Goal: Use online tool/utility: Utilize a website feature to perform a specific function

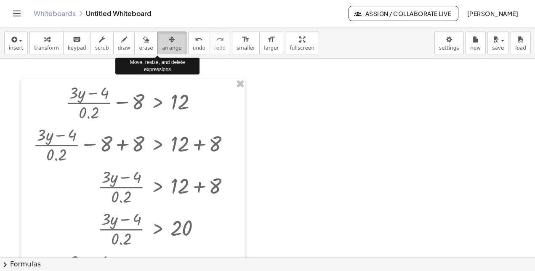
click at [162, 51] on span "arrange" at bounding box center [172, 48] width 20 height 6
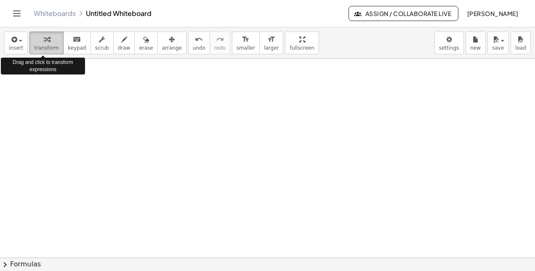
click at [37, 49] on span "transform" at bounding box center [46, 48] width 25 height 6
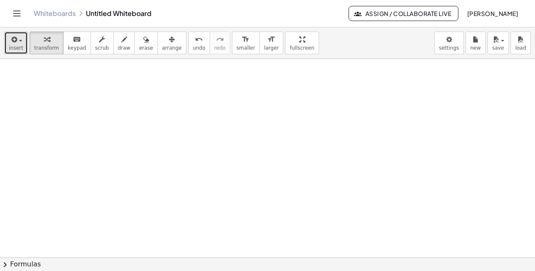
click at [24, 48] on button "insert" at bounding box center [16, 43] width 24 height 23
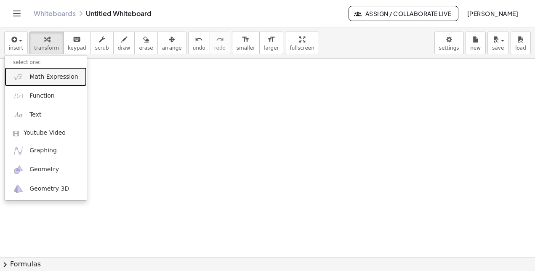
click at [33, 71] on link "Math Expression" at bounding box center [46, 76] width 82 height 19
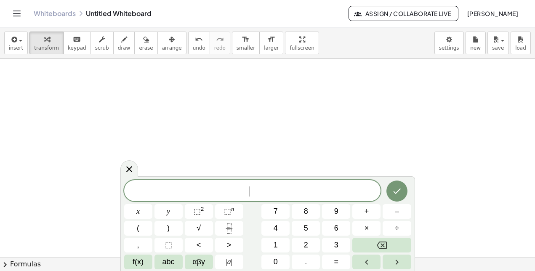
click at [259, 186] on span "​" at bounding box center [252, 192] width 257 height 12
click at [395, 193] on icon "Done" at bounding box center [397, 190] width 8 height 5
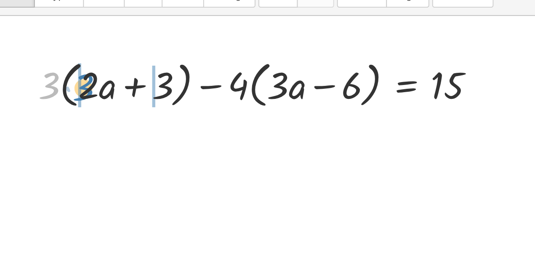
drag, startPoint x: 71, startPoint y: 98, endPoint x: 90, endPoint y: 99, distance: 19.0
click at [90, 99] on div at bounding box center [191, 97] width 260 height 32
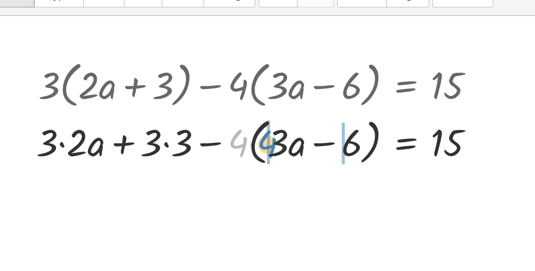
drag, startPoint x: 177, startPoint y: 125, endPoint x: 195, endPoint y: 125, distance: 18.5
click at [195, 125] on div at bounding box center [190, 129] width 261 height 32
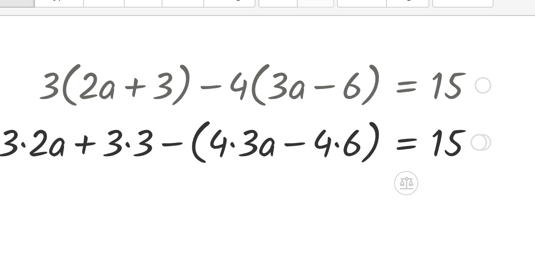
click at [57, 130] on div at bounding box center [180, 129] width 283 height 32
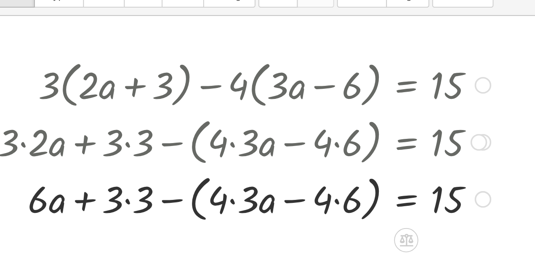
click at [115, 162] on div at bounding box center [180, 160] width 283 height 32
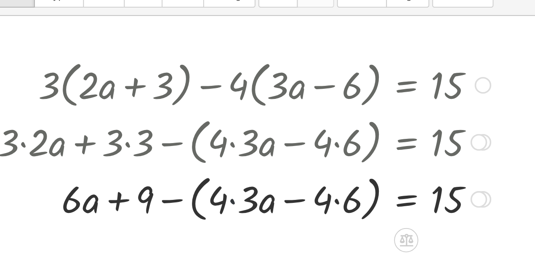
click at [173, 161] on div at bounding box center [180, 160] width 283 height 32
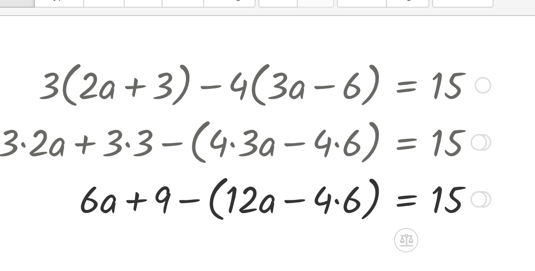
click at [231, 160] on div at bounding box center [180, 160] width 283 height 32
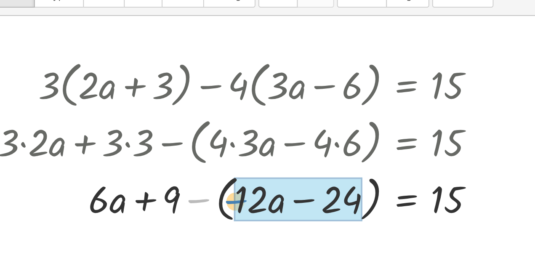
drag, startPoint x: 154, startPoint y: 161, endPoint x: 175, endPoint y: 162, distance: 21.5
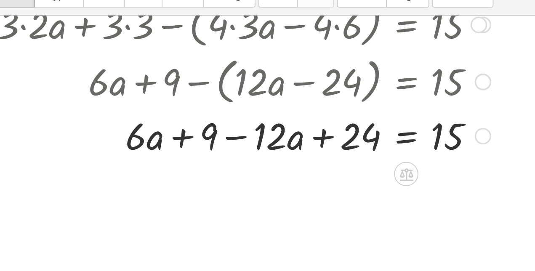
scroll to position [75, 0]
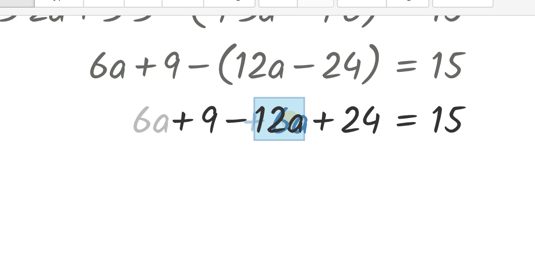
drag, startPoint x: 125, startPoint y: 120, endPoint x: 199, endPoint y: 120, distance: 74.1
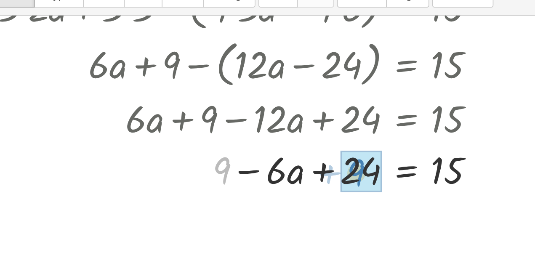
drag, startPoint x: 169, startPoint y: 144, endPoint x: 245, endPoint y: 145, distance: 76.2
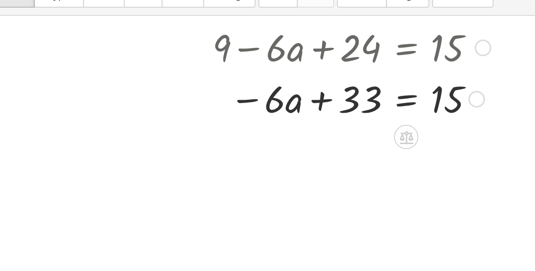
scroll to position [144, 0]
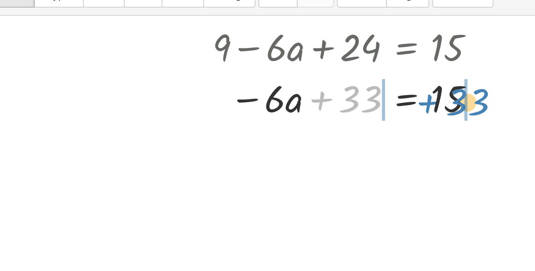
drag, startPoint x: 222, startPoint y: 105, endPoint x: 282, endPoint y: 106, distance: 60.2
click at [282, 106] on div at bounding box center [180, 104] width 283 height 29
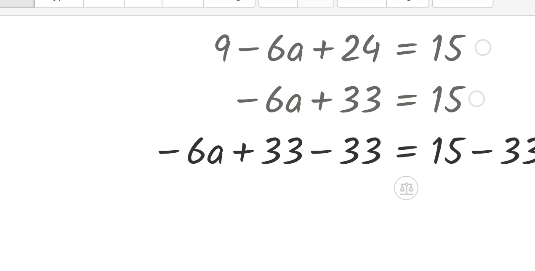
click at [222, 135] on div at bounding box center [200, 133] width 323 height 29
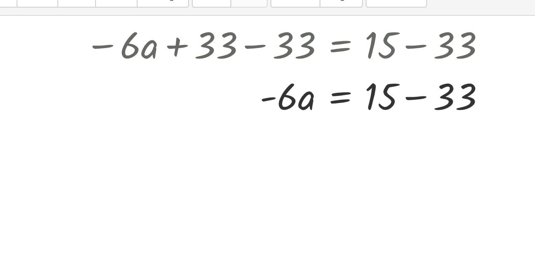
scroll to position [197, 0]
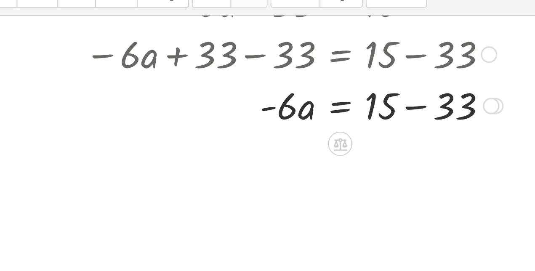
click at [316, 107] on div at bounding box center [202, 108] width 327 height 29
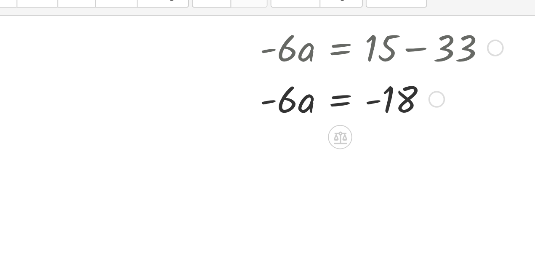
scroll to position [235, 0]
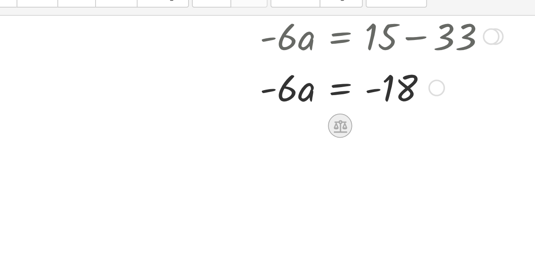
click at [277, 119] on div at bounding box center [270, 120] width 13 height 13
click at [287, 119] on span "÷" at bounding box center [287, 120] width 5 height 12
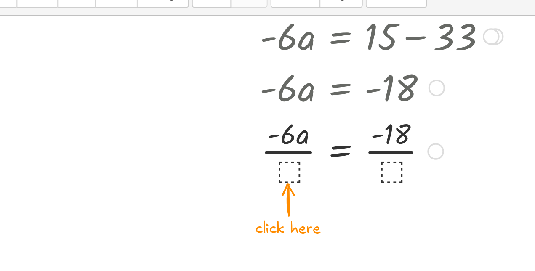
click at [241, 145] on div at bounding box center [202, 133] width 327 height 42
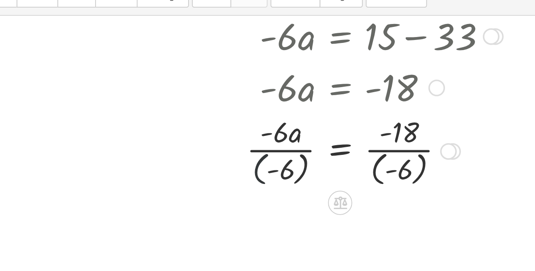
click at [225, 140] on div at bounding box center [202, 134] width 327 height 44
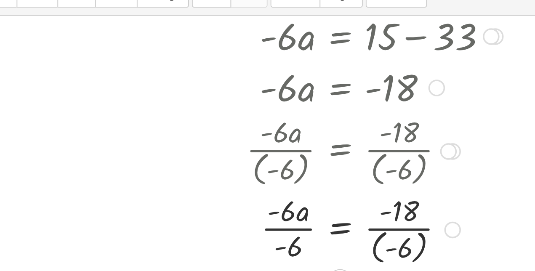
click at [294, 180] on div at bounding box center [202, 178] width 327 height 44
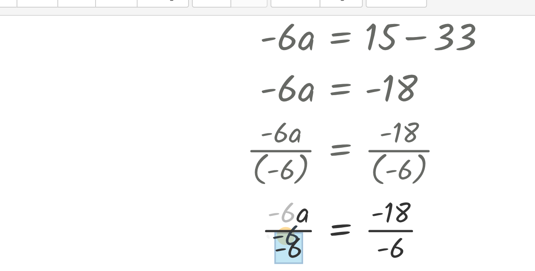
drag, startPoint x: 240, startPoint y: 169, endPoint x: 243, endPoint y: 186, distance: 17.2
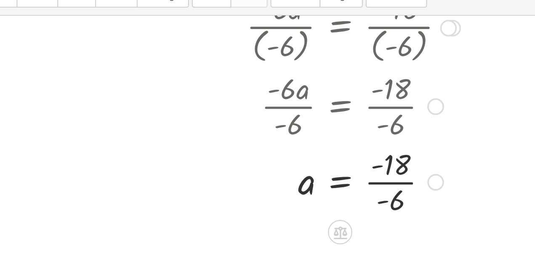
scroll to position [304, 0]
click at [300, 150] on div at bounding box center [202, 150] width 327 height 42
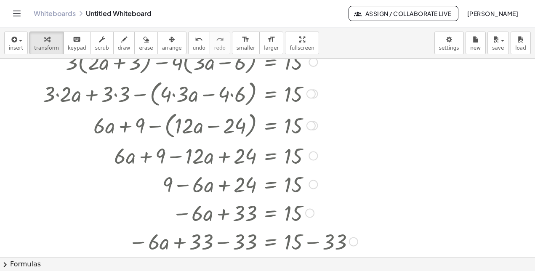
scroll to position [0, 0]
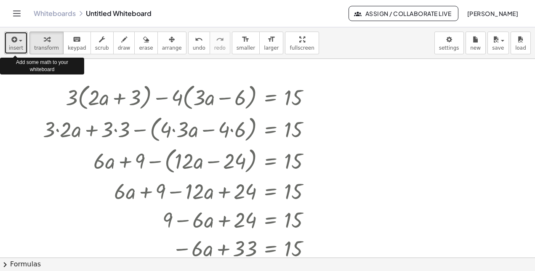
click at [22, 45] on button "insert" at bounding box center [16, 43] width 24 height 23
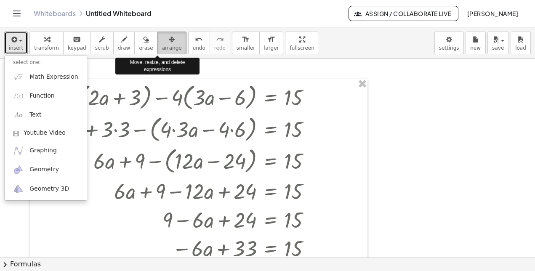
click at [162, 50] on span "arrange" at bounding box center [172, 48] width 20 height 6
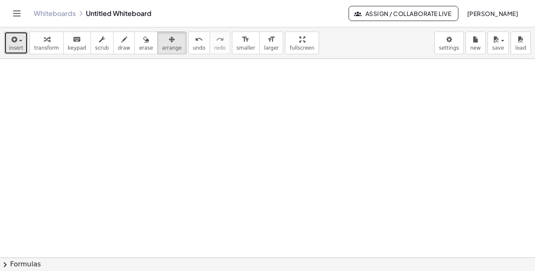
click at [17, 42] on span "button" at bounding box center [18, 40] width 2 height 6
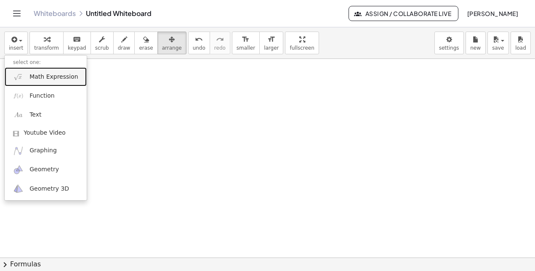
click at [29, 74] on span "Math Expression" at bounding box center [53, 77] width 48 height 8
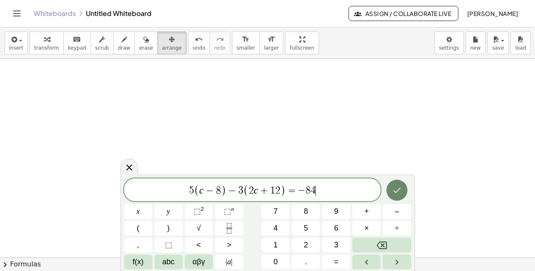
click at [388, 191] on button "Done" at bounding box center [396, 190] width 21 height 21
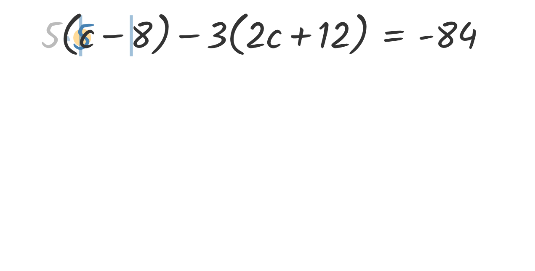
drag, startPoint x: 70, startPoint y: 95, endPoint x: 88, endPoint y: 96, distance: 18.1
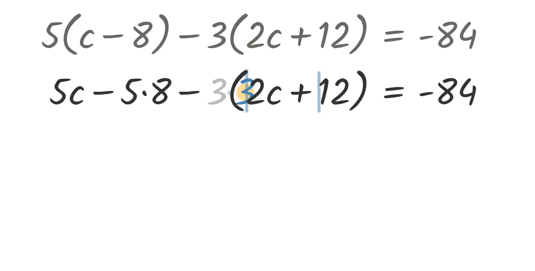
drag, startPoint x: 167, startPoint y: 133, endPoint x: 181, endPoint y: 133, distance: 14.3
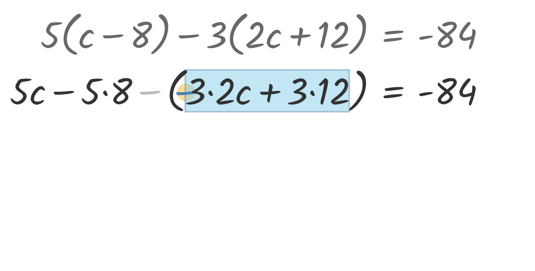
drag, startPoint x: 125, startPoint y: 131, endPoint x: 144, endPoint y: 131, distance: 18.5
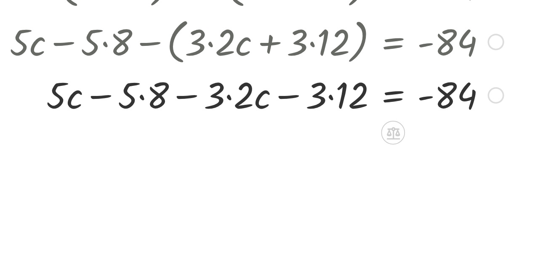
scroll to position [28, 0]
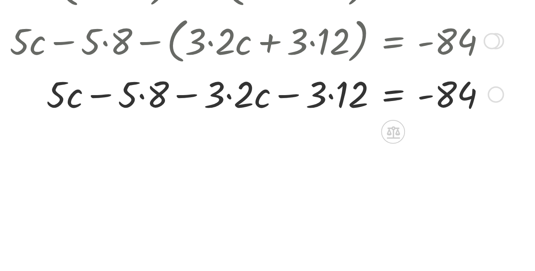
click at [122, 131] on div at bounding box center [187, 130] width 287 height 29
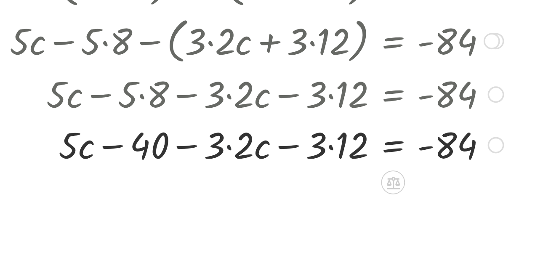
click at [171, 160] on div at bounding box center [187, 159] width 287 height 29
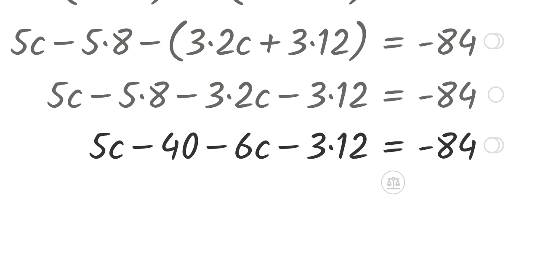
click at [229, 159] on div at bounding box center [187, 159] width 287 height 29
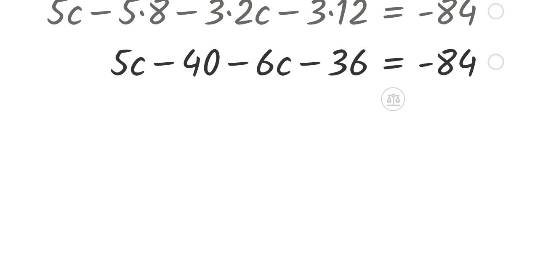
scroll to position [76, 0]
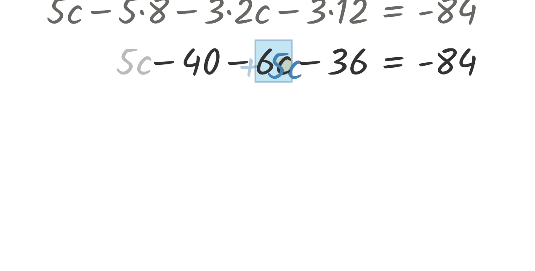
drag, startPoint x: 109, startPoint y: 109, endPoint x: 193, endPoint y: 111, distance: 84.6
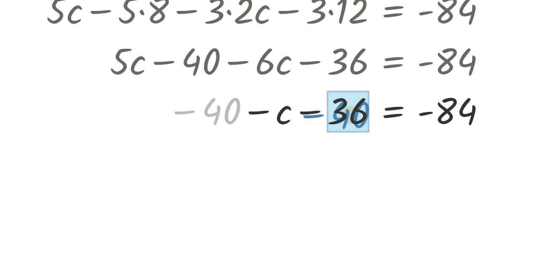
drag, startPoint x: 162, startPoint y: 142, endPoint x: 236, endPoint y: 144, distance: 74.1
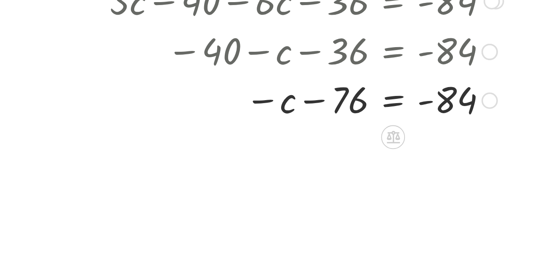
scroll to position [114, 0]
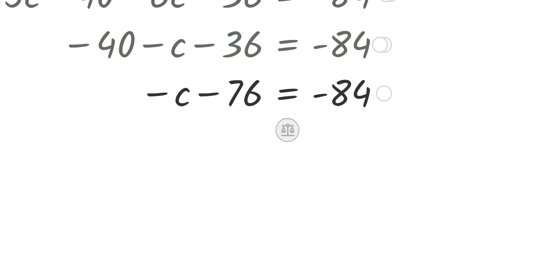
drag, startPoint x: 272, startPoint y: 149, endPoint x: 267, endPoint y: 149, distance: 5.1
click at [267, 149] on icon at bounding box center [265, 151] width 8 height 7
click at [231, 150] on span "+" at bounding box center [231, 151] width 5 height 12
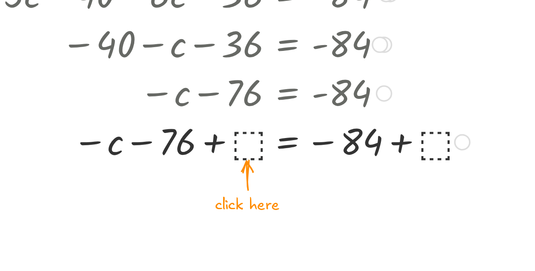
click at [237, 160] on div at bounding box center [208, 158] width 328 height 28
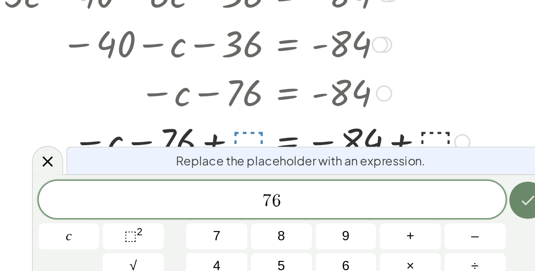
click at [396, 192] on icon "Done" at bounding box center [401, 191] width 10 height 10
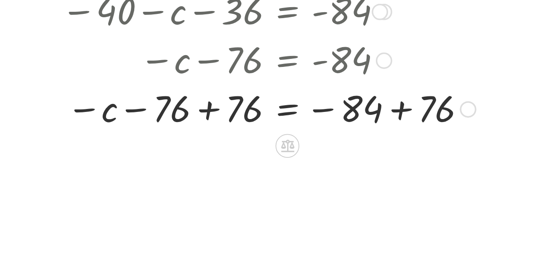
scroll to position [136, 0]
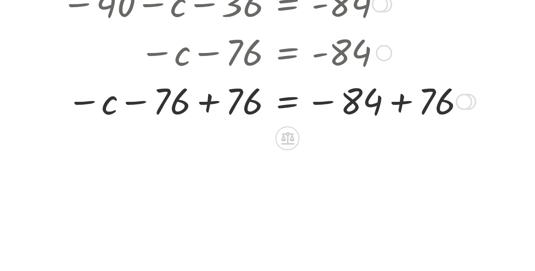
click at [216, 134] on div at bounding box center [210, 135] width 332 height 28
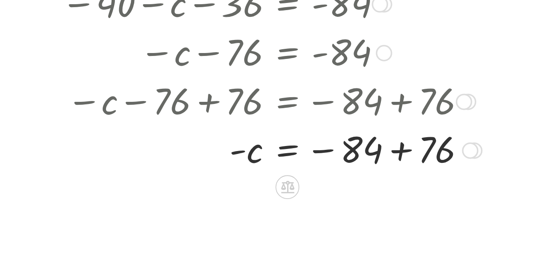
click at [327, 165] on div at bounding box center [211, 163] width 335 height 28
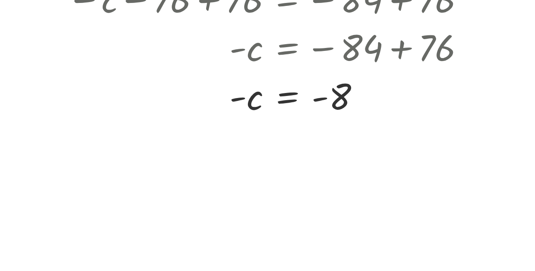
scroll to position [194, 0]
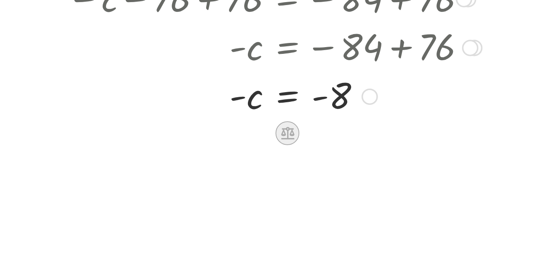
click at [265, 154] on icon at bounding box center [265, 153] width 8 height 7
click at [266, 157] on span "×" at bounding box center [264, 153] width 5 height 12
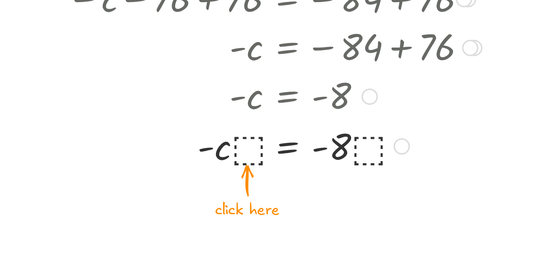
click at [244, 166] on div at bounding box center [211, 160] width 335 height 29
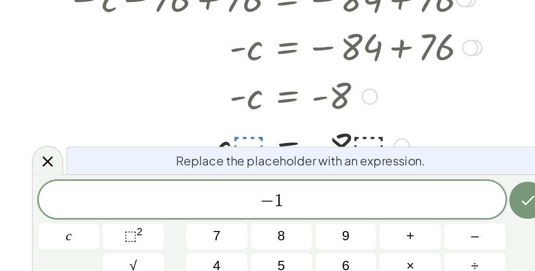
click at [159, 204] on div at bounding box center [141, 211] width 35 height 15
click at [391, 186] on button "Done" at bounding box center [400, 191] width 21 height 21
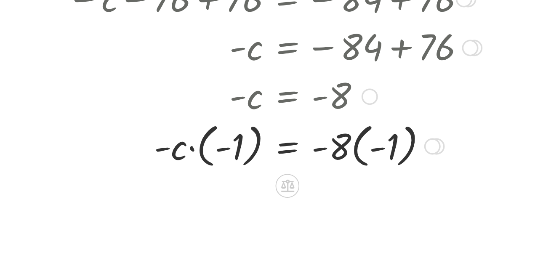
click at [211, 162] on div at bounding box center [211, 159] width 335 height 31
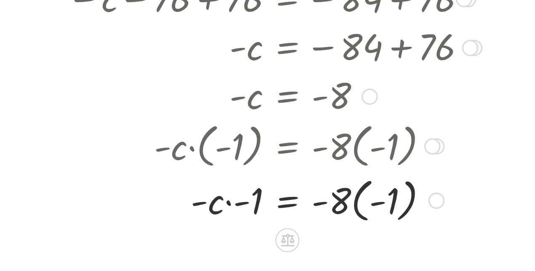
click at [230, 192] on div at bounding box center [211, 190] width 335 height 31
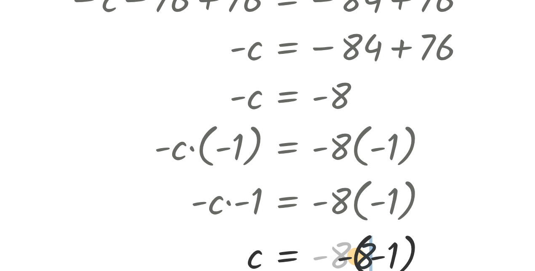
drag, startPoint x: 293, startPoint y: 220, endPoint x: 313, endPoint y: 221, distance: 19.8
click at [313, 221] on div at bounding box center [211, 221] width 335 height 31
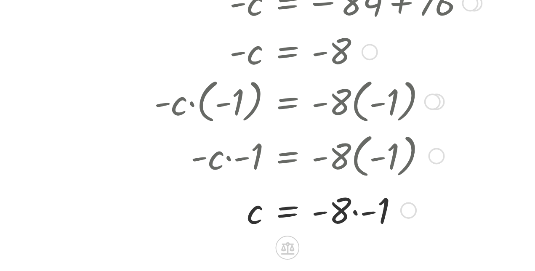
scroll to position [220, 0]
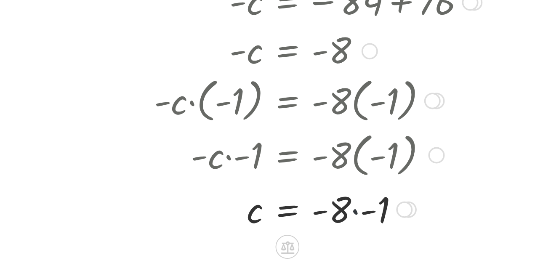
click at [302, 197] on div at bounding box center [211, 195] width 335 height 29
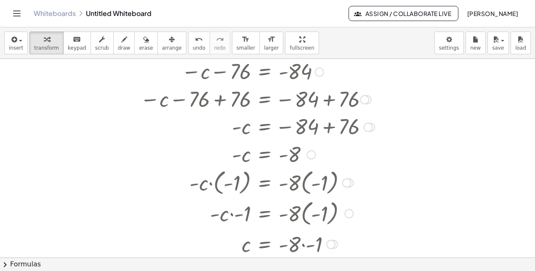
scroll to position [0, 0]
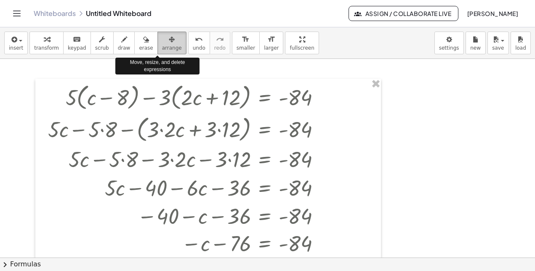
click at [157, 43] on button "arrange" at bounding box center [171, 43] width 29 height 23
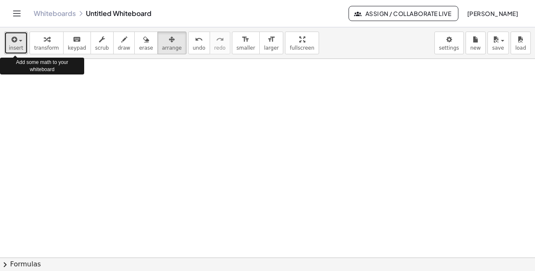
click at [19, 41] on span "button" at bounding box center [20, 41] width 3 height 2
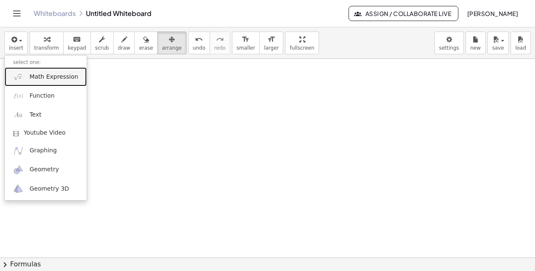
click at [30, 73] on span "Math Expression" at bounding box center [53, 77] width 48 height 8
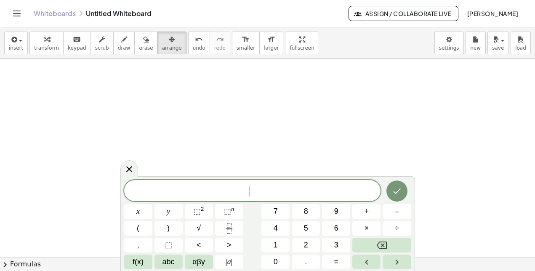
click at [270, 188] on span "​" at bounding box center [252, 192] width 257 height 12
click at [400, 190] on icon "Done" at bounding box center [397, 190] width 10 height 10
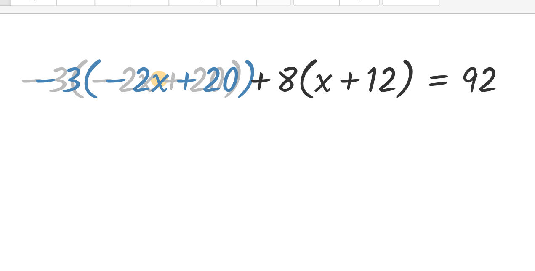
click at [73, 99] on div at bounding box center [214, 97] width 307 height 32
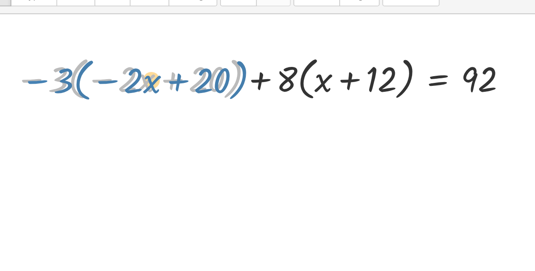
click at [78, 99] on div at bounding box center [214, 97] width 307 height 32
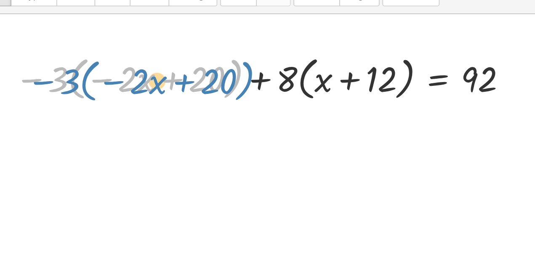
drag, startPoint x: 89, startPoint y: 97, endPoint x: 94, endPoint y: 96, distance: 5.5
click at [94, 96] on div at bounding box center [214, 97] width 307 height 32
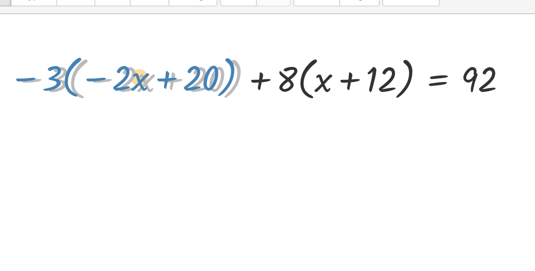
click at [77, 96] on div at bounding box center [214, 97] width 307 height 32
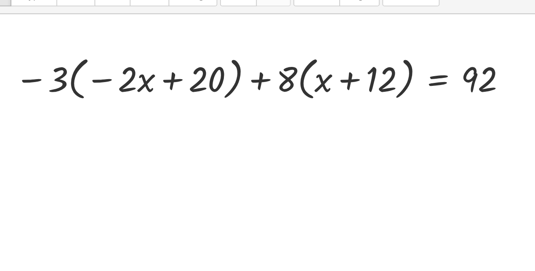
click at [101, 116] on div at bounding box center [267, 257] width 535 height 397
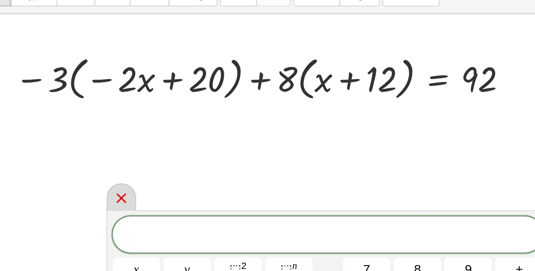
click at [135, 166] on div at bounding box center [129, 168] width 18 height 16
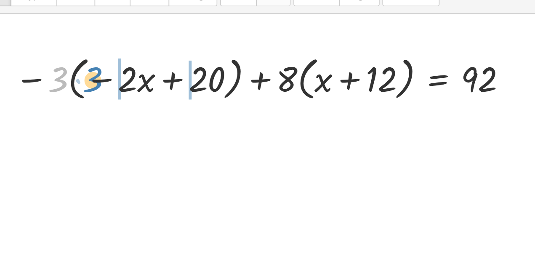
drag, startPoint x: 95, startPoint y: 103, endPoint x: 115, endPoint y: 103, distance: 20.6
click at [115, 103] on div at bounding box center [214, 97] width 307 height 32
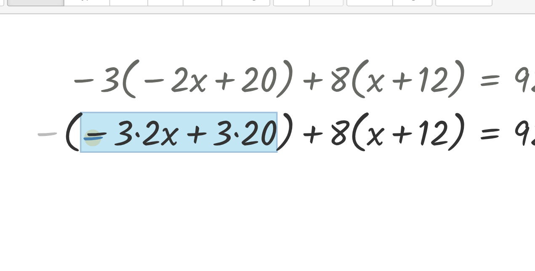
drag, startPoint x: 53, startPoint y: 129, endPoint x: 87, endPoint y: 131, distance: 33.7
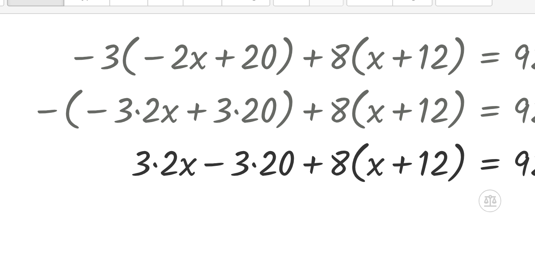
scroll to position [14, 0]
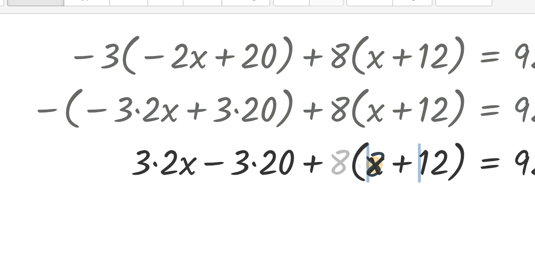
drag, startPoint x: 224, startPoint y: 147, endPoint x: 247, endPoint y: 148, distance: 23.6
click at [247, 148] on div at bounding box center [205, 146] width 333 height 32
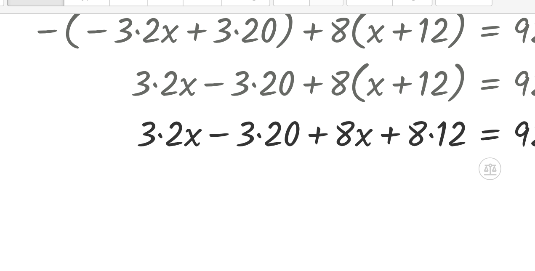
scroll to position [64, 0]
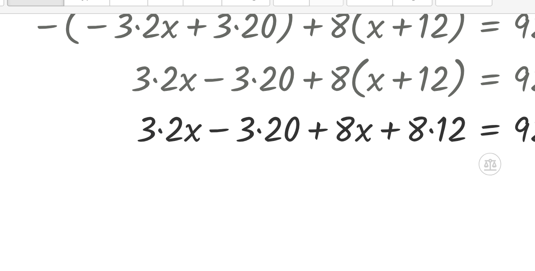
click at [121, 128] on div at bounding box center [205, 126] width 333 height 29
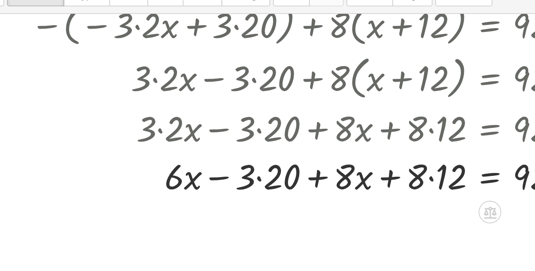
click at [181, 155] on div at bounding box center [205, 155] width 333 height 29
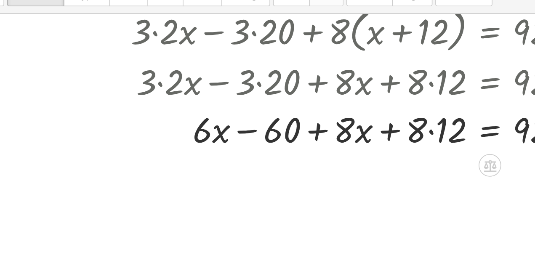
scroll to position [93, 0]
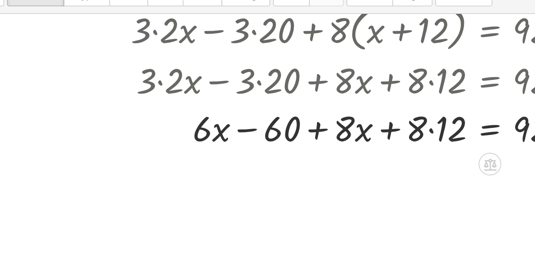
click at [282, 128] on div at bounding box center [205, 126] width 333 height 29
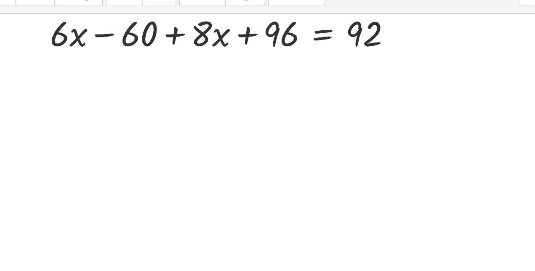
scroll to position [150, 0]
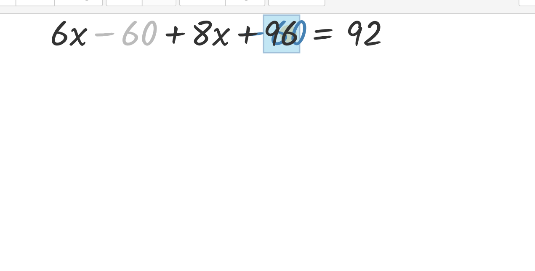
drag, startPoint x: 191, startPoint y: 71, endPoint x: 280, endPoint y: 70, distance: 89.2
click at [280, 70] on div at bounding box center [205, 69] width 333 height 29
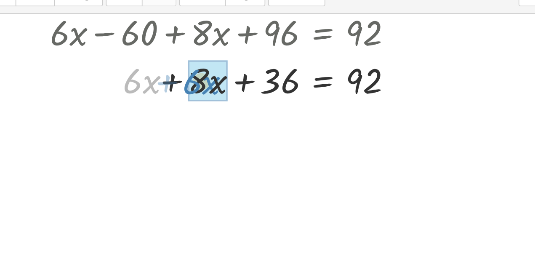
drag, startPoint x: 200, startPoint y: 101, endPoint x: 236, endPoint y: 101, distance: 36.2
click at [236, 101] on div at bounding box center [204, 98] width 330 height 29
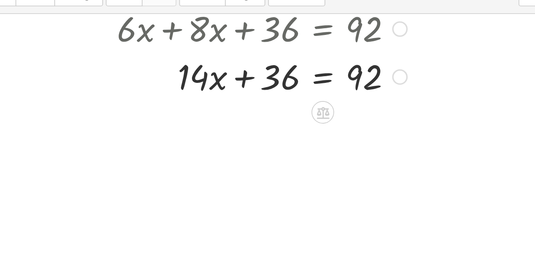
scroll to position [181, 0]
click at [316, 118] on icon at bounding box center [317, 117] width 9 height 9
click at [303, 116] on div "−" at bounding box center [300, 117] width 13 height 13
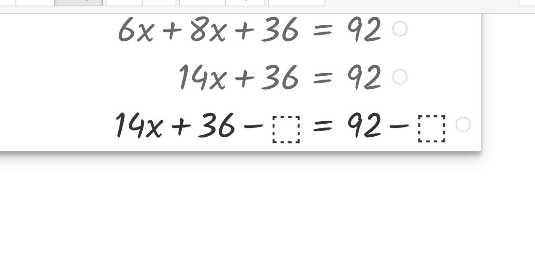
click at [300, 121] on div at bounding box center [221, 19] width 381 height 243
click at [295, 129] on div at bounding box center [221, 19] width 381 height 243
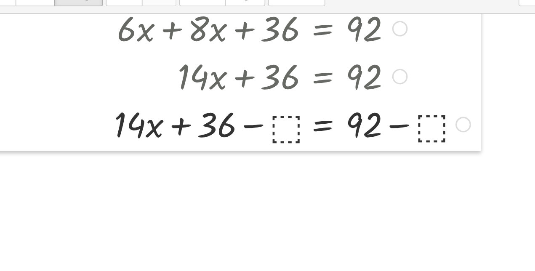
click at [294, 154] on div at bounding box center [267, 76] width 535 height 397
click at [298, 150] on div at bounding box center [267, 76] width 535 height 397
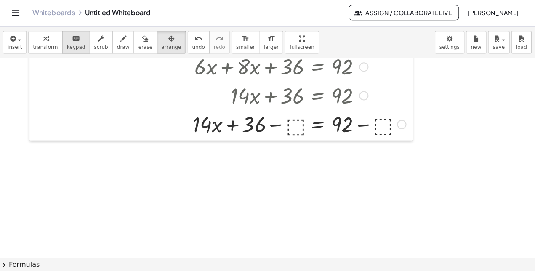
scroll to position [0, 0]
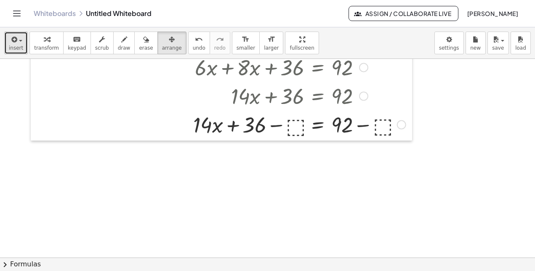
click at [24, 47] on button "insert" at bounding box center [16, 43] width 24 height 23
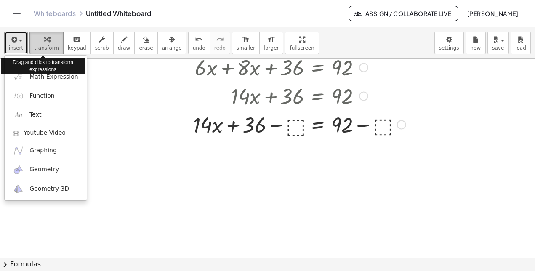
click at [38, 49] on span "transform" at bounding box center [46, 48] width 25 height 6
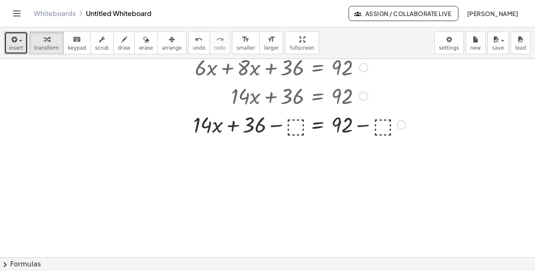
click at [294, 127] on div at bounding box center [224, 124] width 371 height 29
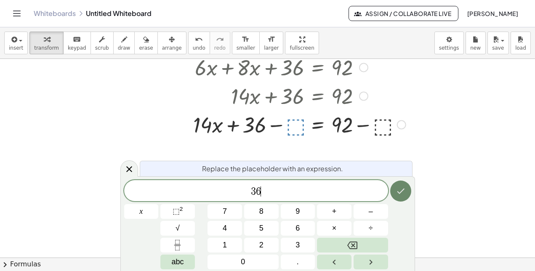
click at [394, 190] on button "Done" at bounding box center [400, 191] width 21 height 21
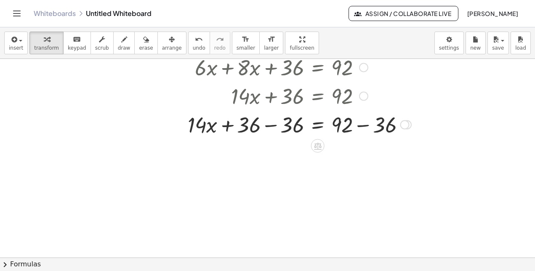
click at [268, 128] on div at bounding box center [227, 124] width 376 height 29
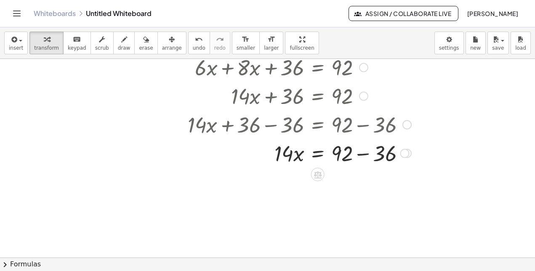
click at [359, 155] on div at bounding box center [227, 152] width 376 height 29
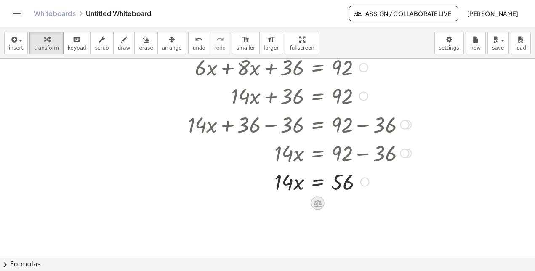
click at [321, 206] on icon at bounding box center [317, 203] width 9 height 9
click at [333, 206] on span "÷" at bounding box center [334, 203] width 5 height 12
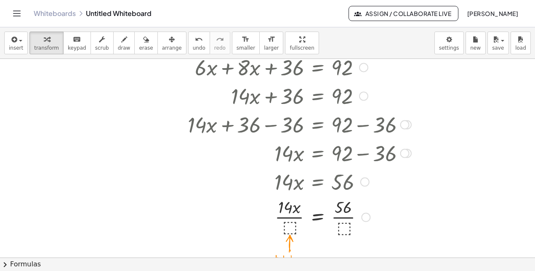
click at [288, 227] on div at bounding box center [227, 216] width 376 height 42
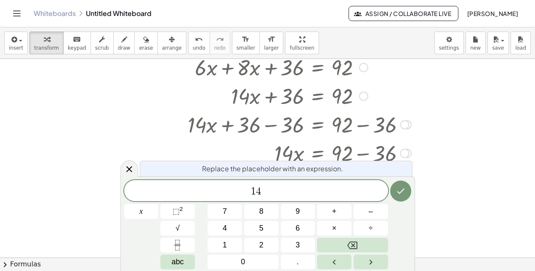
click at [159, 204] on div at bounding box center [141, 211] width 35 height 15
click at [401, 190] on icon "Done" at bounding box center [401, 191] width 10 height 10
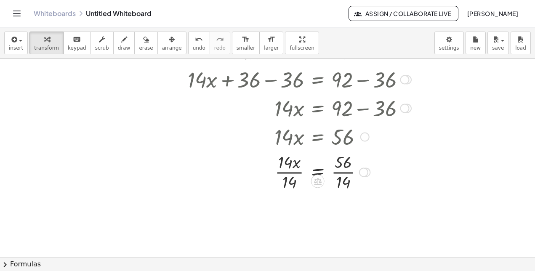
scroll to position [258, 0]
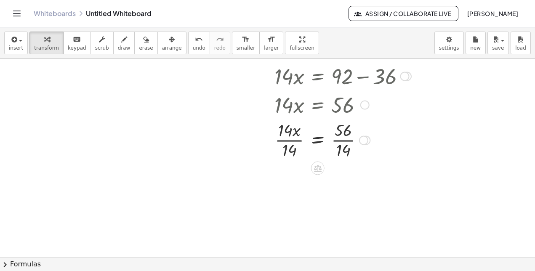
click at [286, 139] on div at bounding box center [227, 139] width 376 height 42
click at [340, 183] on div at bounding box center [227, 182] width 376 height 42
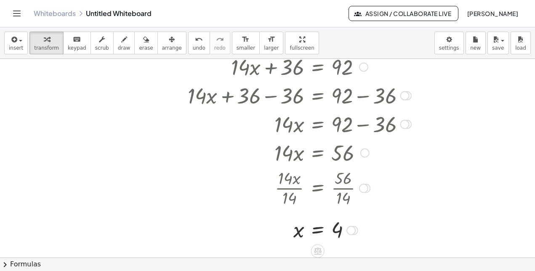
scroll to position [0, 0]
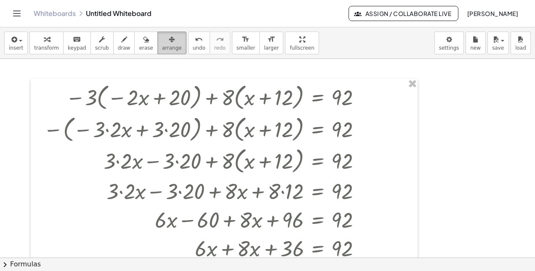
click at [162, 45] on span "arrange" at bounding box center [172, 48] width 20 height 6
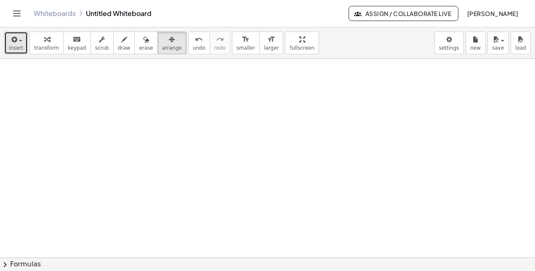
click at [9, 52] on button "insert" at bounding box center [16, 43] width 24 height 23
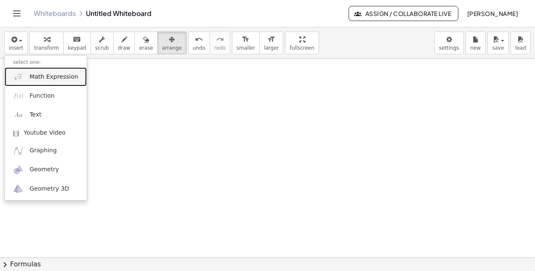
click at [34, 77] on span "Math Expression" at bounding box center [53, 77] width 48 height 8
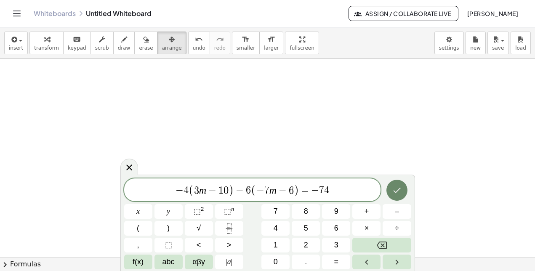
click at [406, 188] on button "Done" at bounding box center [396, 190] width 21 height 21
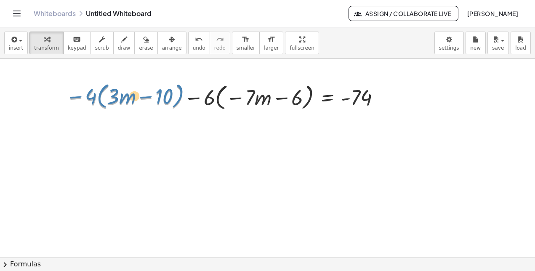
drag, startPoint x: 75, startPoint y: 96, endPoint x: 80, endPoint y: 98, distance: 5.1
click at [80, 98] on div at bounding box center [224, 97] width 326 height 32
drag, startPoint x: 87, startPoint y: 98, endPoint x: 108, endPoint y: 100, distance: 21.6
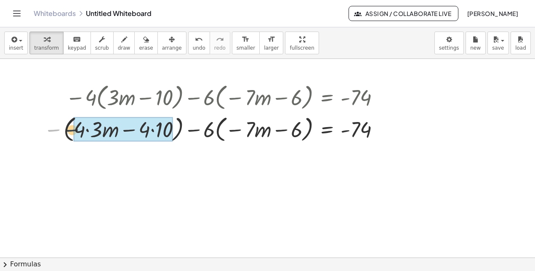
drag, startPoint x: 52, startPoint y: 129, endPoint x: 80, endPoint y: 129, distance: 27.8
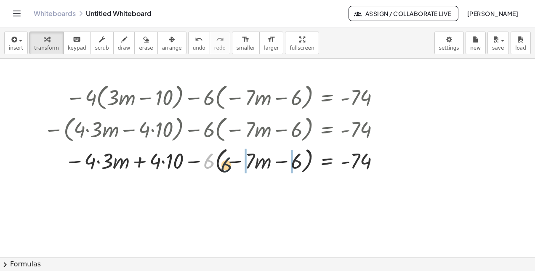
drag, startPoint x: 208, startPoint y: 158, endPoint x: 228, endPoint y: 162, distance: 19.8
click at [228, 162] on div at bounding box center [213, 160] width 347 height 32
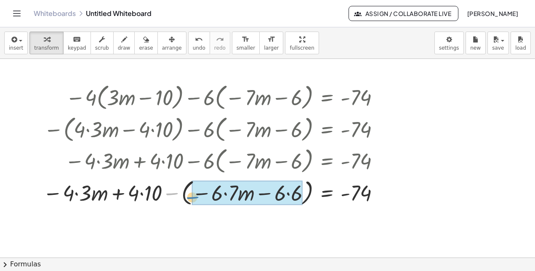
drag, startPoint x: 169, startPoint y: 189, endPoint x: 196, endPoint y: 194, distance: 27.4
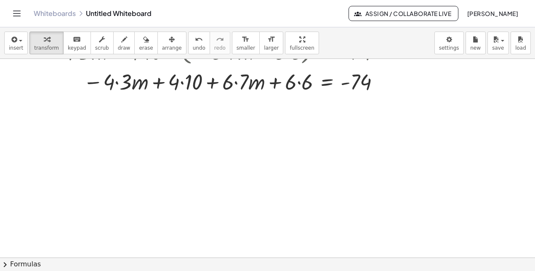
scroll to position [142, 0]
click at [118, 83] on div at bounding box center [213, 80] width 348 height 29
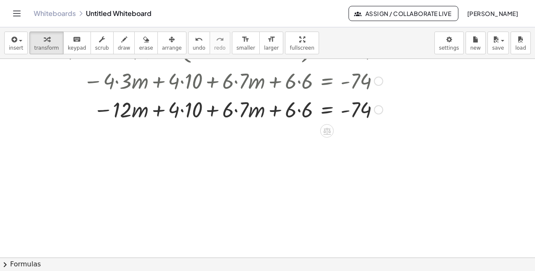
click at [182, 109] on div at bounding box center [213, 109] width 348 height 29
click at [236, 110] on div at bounding box center [213, 109] width 348 height 29
click at [298, 112] on div at bounding box center [213, 109] width 348 height 29
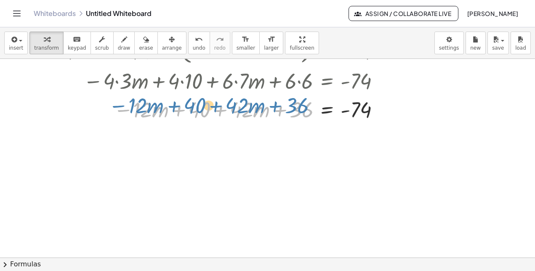
drag, startPoint x: 124, startPoint y: 109, endPoint x: 118, endPoint y: 104, distance: 7.4
click at [118, 104] on div at bounding box center [213, 109] width 348 height 29
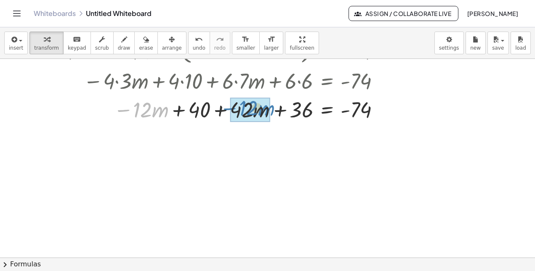
drag, startPoint x: 119, startPoint y: 110, endPoint x: 227, endPoint y: 109, distance: 107.7
click at [227, 109] on div at bounding box center [213, 109] width 348 height 29
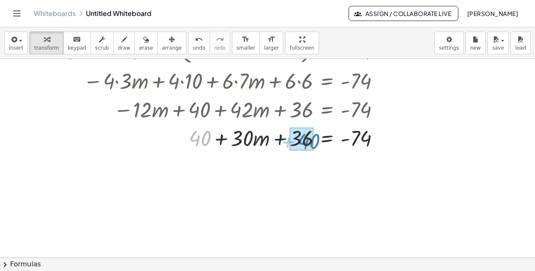
drag, startPoint x: 198, startPoint y: 138, endPoint x: 307, endPoint y: 139, distance: 109.0
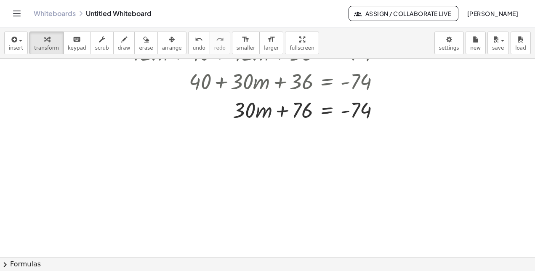
scroll to position [205, 0]
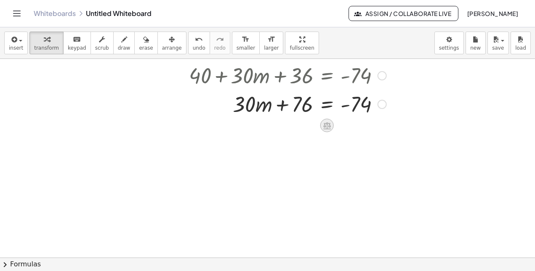
click at [330, 127] on icon at bounding box center [327, 125] width 8 height 7
click at [309, 126] on span "−" at bounding box center [310, 126] width 5 height 12
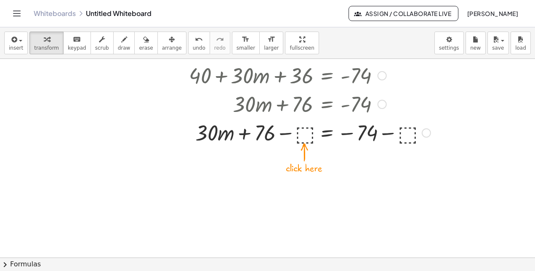
click at [301, 138] on div at bounding box center [237, 132] width 396 height 29
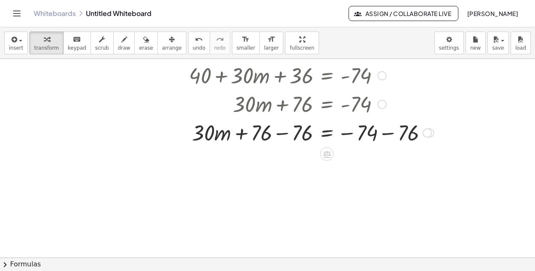
click at [279, 135] on div at bounding box center [238, 132] width 399 height 29
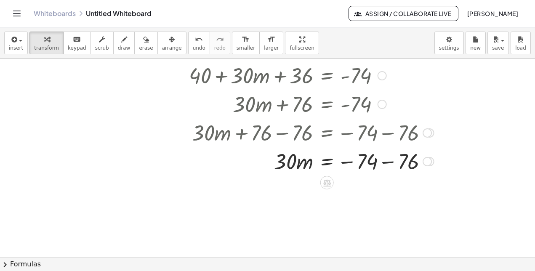
click at [383, 162] on div at bounding box center [238, 160] width 399 height 29
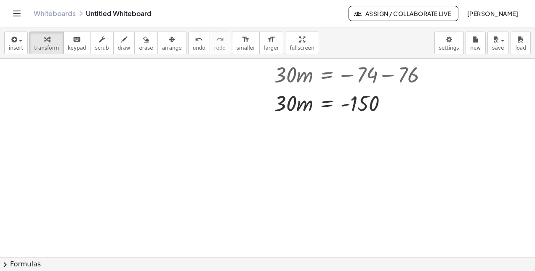
scroll to position [292, 0]
click at [327, 128] on icon at bounding box center [326, 124] width 9 height 9
click at [342, 128] on span "÷" at bounding box center [343, 124] width 5 height 12
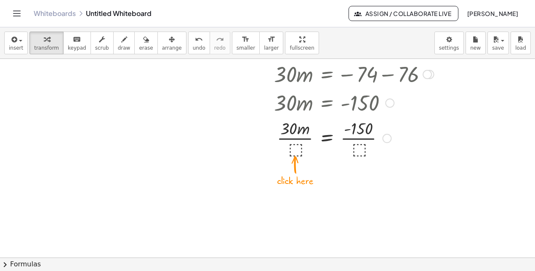
click at [298, 148] on div at bounding box center [238, 138] width 399 height 42
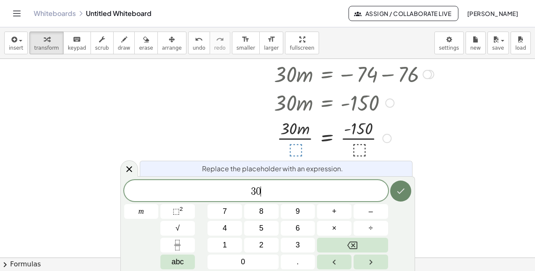
click at [395, 194] on button "Done" at bounding box center [400, 191] width 21 height 21
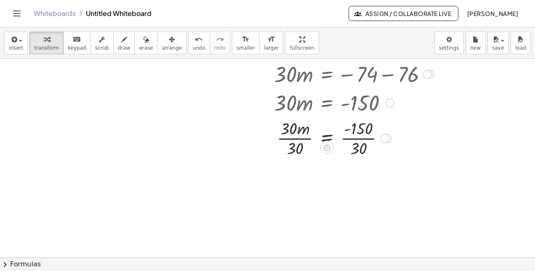
click at [284, 138] on div at bounding box center [238, 138] width 399 height 42
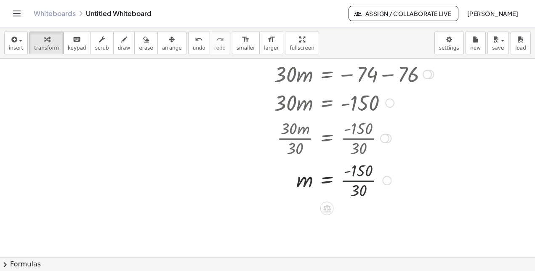
click at [351, 181] on div at bounding box center [238, 180] width 399 height 42
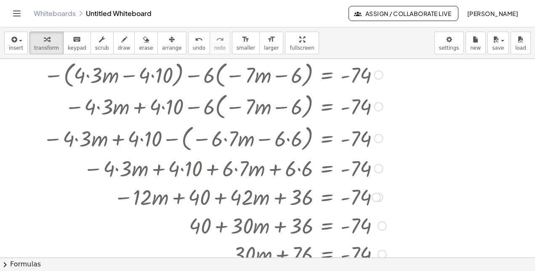
scroll to position [0, 0]
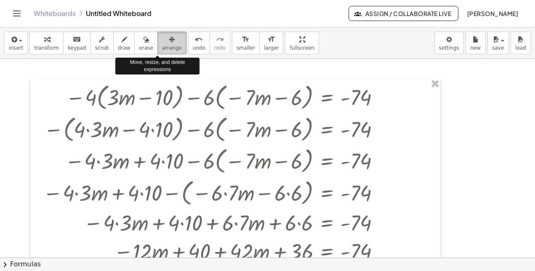
click at [166, 45] on button "arrange" at bounding box center [171, 43] width 29 height 23
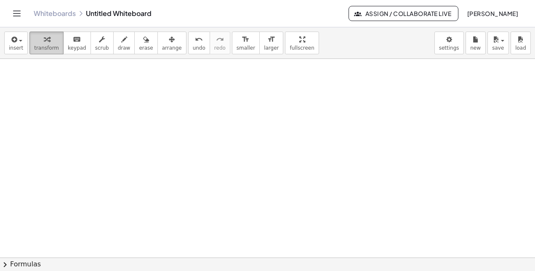
click at [46, 39] on div "button" at bounding box center [46, 39] width 25 height 10
click at [15, 41] on icon "button" at bounding box center [14, 40] width 8 height 10
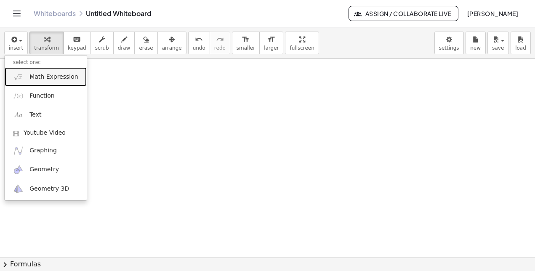
click at [28, 73] on link "Math Expression" at bounding box center [46, 76] width 82 height 19
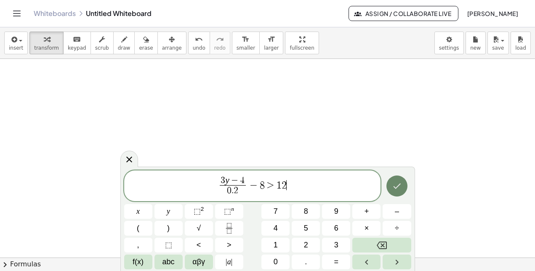
click at [394, 184] on icon "Done" at bounding box center [397, 186] width 10 height 10
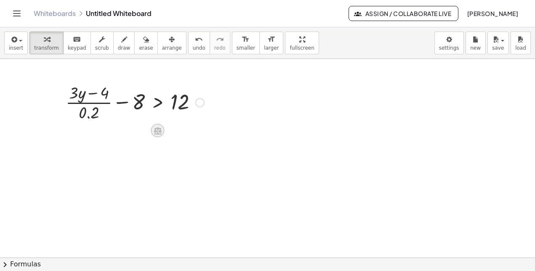
click at [155, 128] on icon at bounding box center [157, 130] width 9 height 9
click at [125, 132] on span "+" at bounding box center [124, 131] width 5 height 12
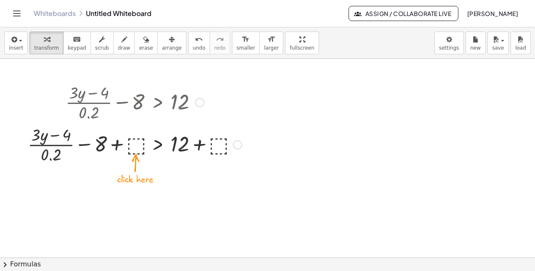
click at [134, 138] on div at bounding box center [135, 144] width 222 height 42
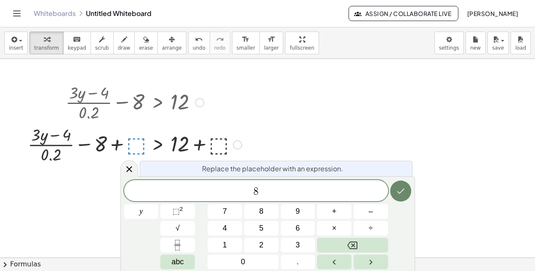
click at [398, 190] on icon "Done" at bounding box center [401, 191] width 10 height 10
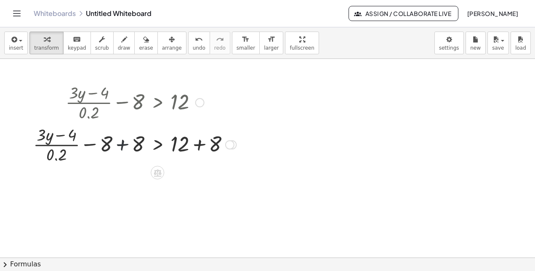
click at [124, 145] on div at bounding box center [134, 144] width 211 height 42
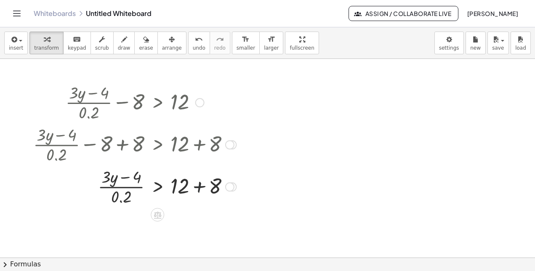
click at [199, 188] on div at bounding box center [134, 186] width 211 height 42
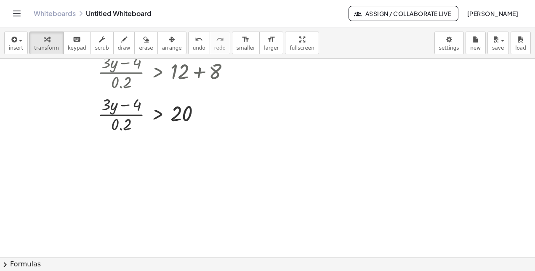
scroll to position [131, 0]
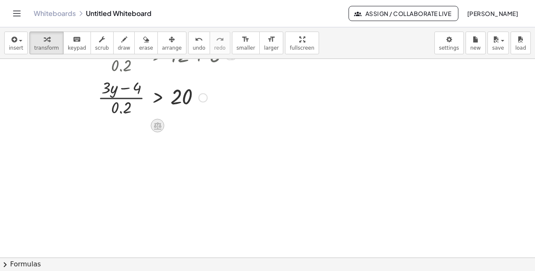
drag, startPoint x: 150, startPoint y: 127, endPoint x: 155, endPoint y: 128, distance: 4.7
click at [155, 128] on icon at bounding box center [158, 125] width 8 height 7
click at [159, 125] on span "×" at bounding box center [157, 126] width 5 height 12
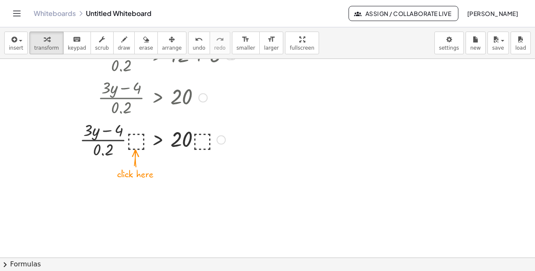
click at [138, 136] on div at bounding box center [134, 139] width 211 height 42
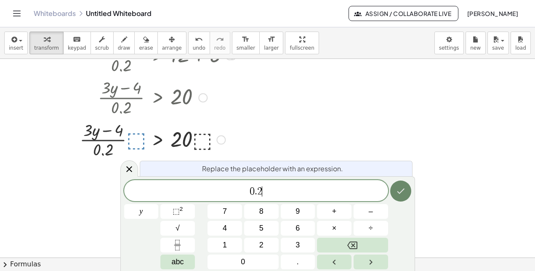
click at [392, 191] on button "Done" at bounding box center [400, 191] width 21 height 21
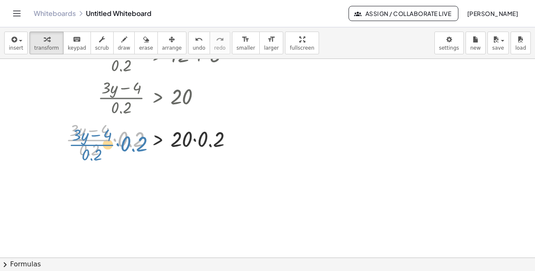
drag, startPoint x: 124, startPoint y: 136, endPoint x: 133, endPoint y: 134, distance: 10.0
click at [133, 134] on div at bounding box center [136, 139] width 214 height 42
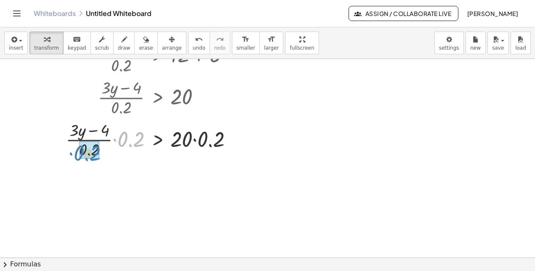
drag, startPoint x: 123, startPoint y: 138, endPoint x: 79, endPoint y: 150, distance: 45.4
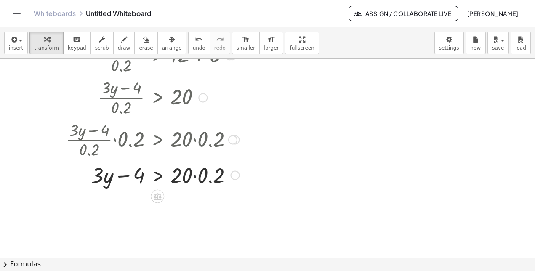
click at [197, 174] on div at bounding box center [136, 174] width 214 height 29
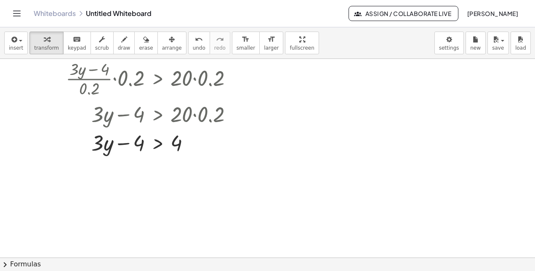
scroll to position [192, 0]
drag, startPoint x: 125, startPoint y: 144, endPoint x: 180, endPoint y: 146, distance: 55.2
click at [180, 146] on div at bounding box center [136, 142] width 214 height 29
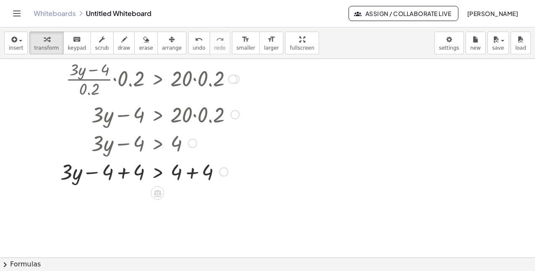
click at [119, 174] on div at bounding box center [136, 171] width 214 height 29
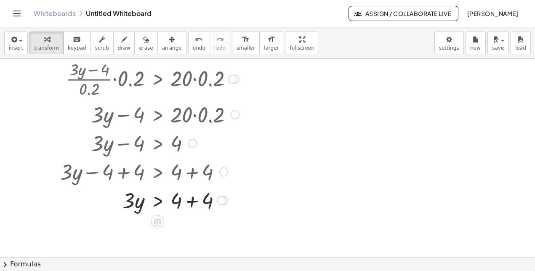
click at [192, 200] on div at bounding box center [136, 200] width 214 height 29
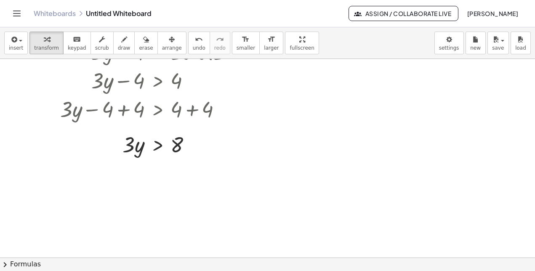
scroll to position [262, 0]
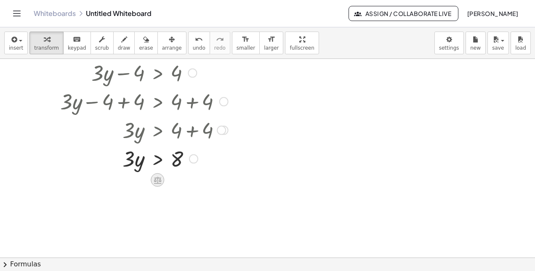
click at [157, 182] on icon at bounding box center [158, 180] width 8 height 7
click at [175, 178] on span "÷" at bounding box center [174, 180] width 5 height 12
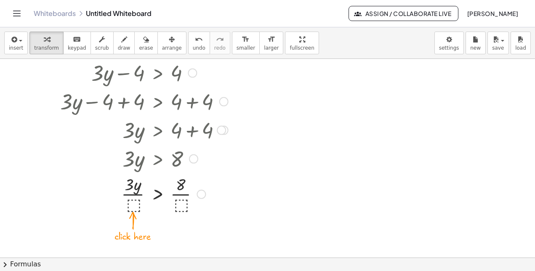
click at [132, 198] on div at bounding box center [136, 194] width 214 height 42
click at [132, 202] on div at bounding box center [136, 194] width 214 height 42
click at [0, 0] on div "y 7 8 9 + – 4 5 6 × ÷ ⬚ 2 √ abc 1 2 3 0 ." at bounding box center [0, 0] width 0 height 0
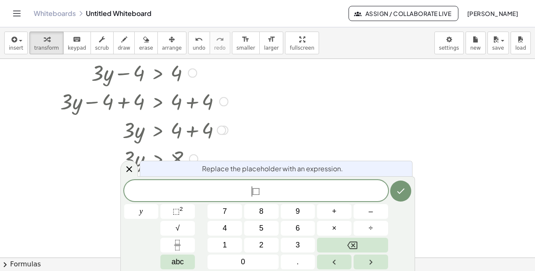
click at [254, 191] on span "⬚" at bounding box center [256, 191] width 8 height 10
click at [393, 191] on button "Done" at bounding box center [400, 191] width 21 height 21
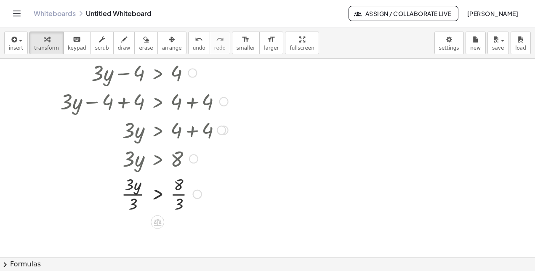
scroll to position [311, 0]
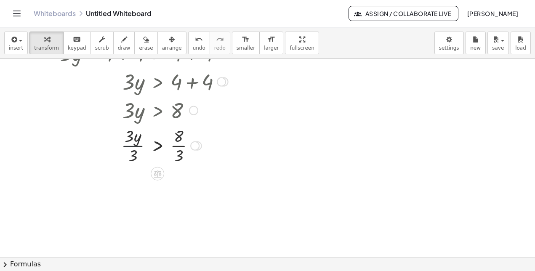
click at [127, 147] on div at bounding box center [136, 145] width 214 height 42
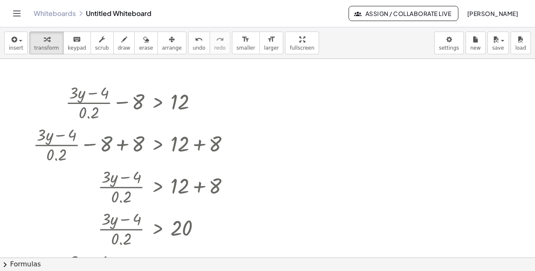
scroll to position [0, 0]
click at [167, 46] on button "arrange" at bounding box center [171, 43] width 29 height 23
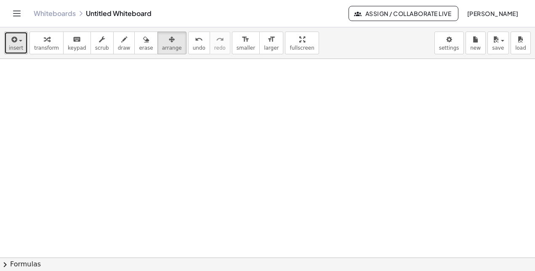
click at [17, 44] on button "insert" at bounding box center [16, 43] width 24 height 23
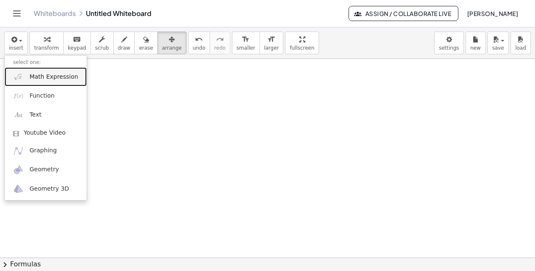
click at [30, 79] on span "Math Expression" at bounding box center [53, 77] width 48 height 8
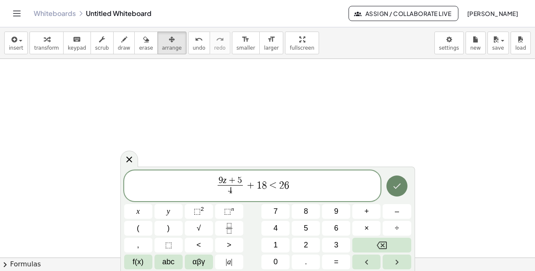
click at [404, 183] on button "Done" at bounding box center [396, 185] width 21 height 21
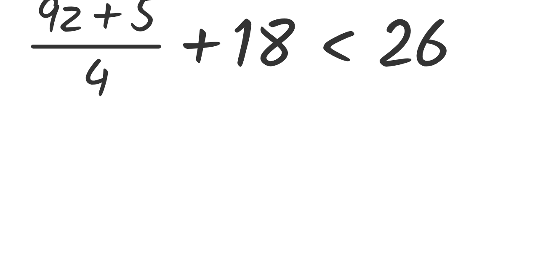
scroll to position [1, 0]
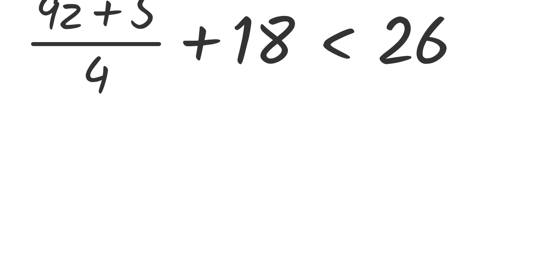
drag, startPoint x: 106, startPoint y: 130, endPoint x: 106, endPoint y: 150, distance: 20.6
click at [106, 150] on div at bounding box center [267, 256] width 535 height 397
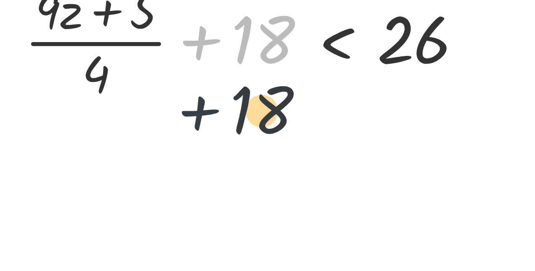
drag, startPoint x: 114, startPoint y: 120, endPoint x: 114, endPoint y: 141, distance: 21.5
click at [114, 141] on div "+ 18 + · ( + · 9 · z + 5 ) · 4 + 18 < 26" at bounding box center [267, 256] width 535 height 397
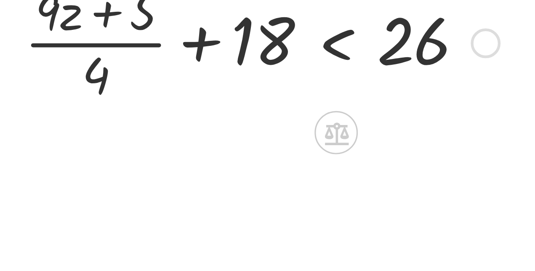
scroll to position [0, 0]
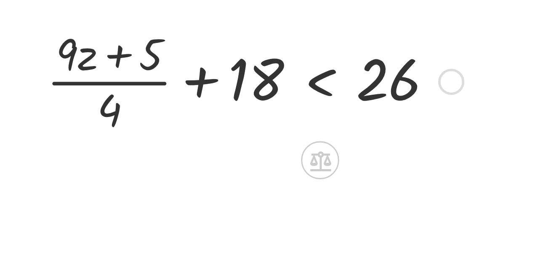
click at [156, 129] on div at bounding box center [162, 130] width 13 height 13
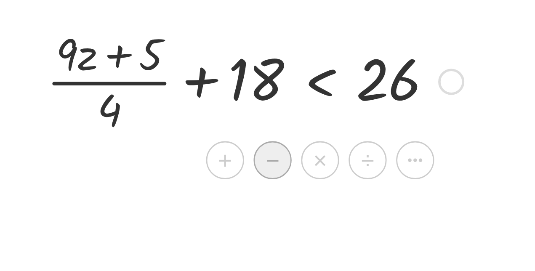
click at [140, 130] on div "−" at bounding box center [145, 130] width 13 height 13
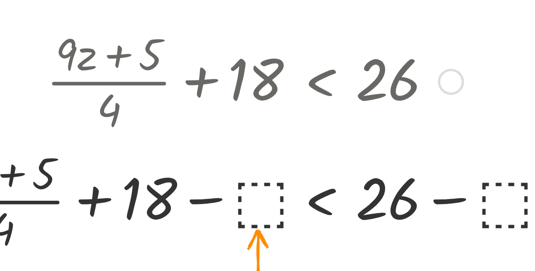
click at [138, 140] on div at bounding box center [139, 144] width 231 height 42
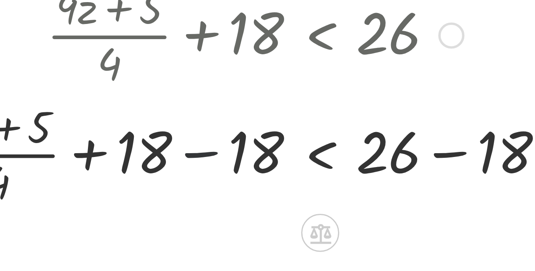
click at [125, 144] on div at bounding box center [139, 144] width 235 height 42
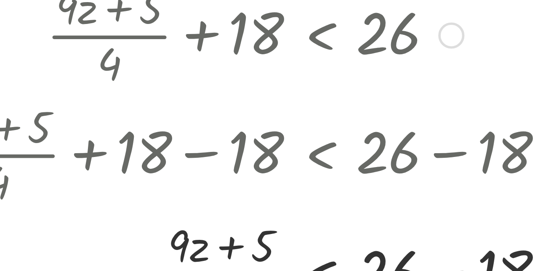
scroll to position [38, 0]
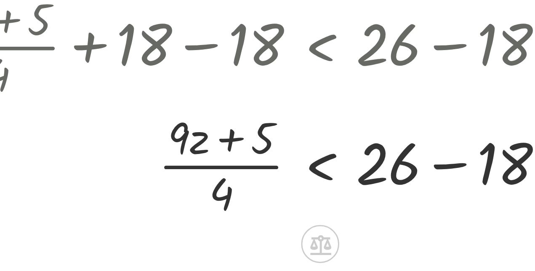
click at [209, 149] on div at bounding box center [139, 148] width 235 height 42
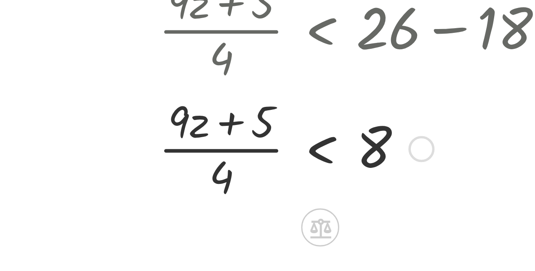
scroll to position [111, 0]
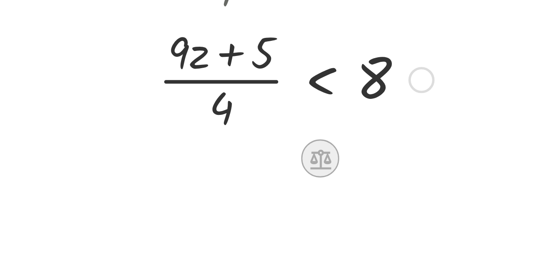
click at [164, 150] on icon at bounding box center [163, 147] width 8 height 7
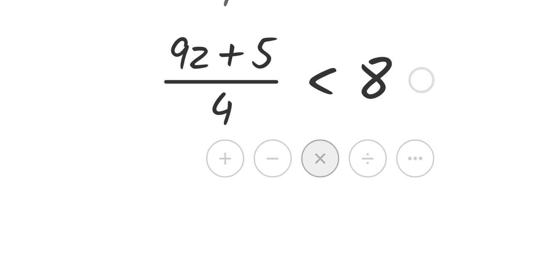
click at [166, 149] on div "×" at bounding box center [162, 146] width 13 height 13
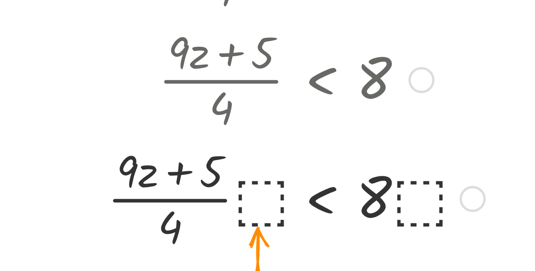
click at [134, 163] on div at bounding box center [139, 160] width 235 height 42
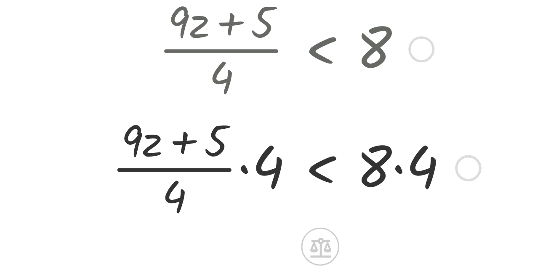
scroll to position [64, 0]
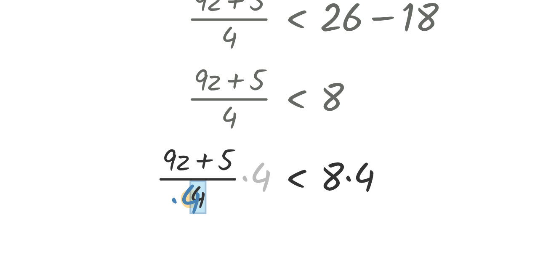
drag, startPoint x: 144, startPoint y: 209, endPoint x: 108, endPoint y: 220, distance: 37.5
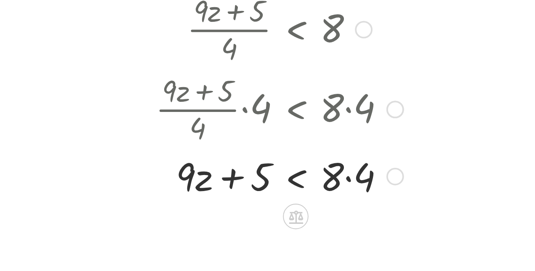
scroll to position [119, 0]
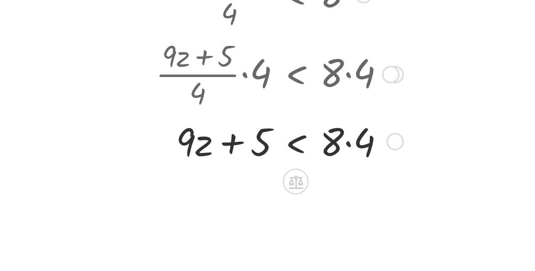
click at [190, 189] on div at bounding box center [139, 187] width 235 height 29
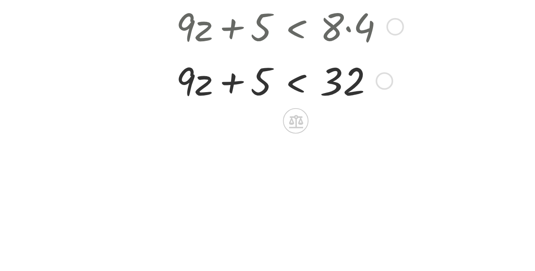
scroll to position [181, 0]
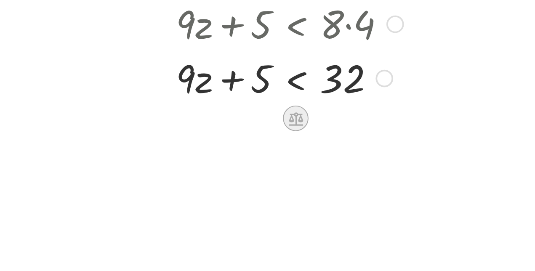
click at [165, 175] on icon at bounding box center [163, 176] width 8 height 7
click at [147, 174] on span "−" at bounding box center [146, 176] width 5 height 12
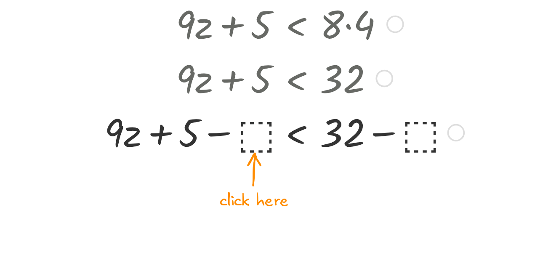
click at [142, 185] on div at bounding box center [139, 183] width 235 height 29
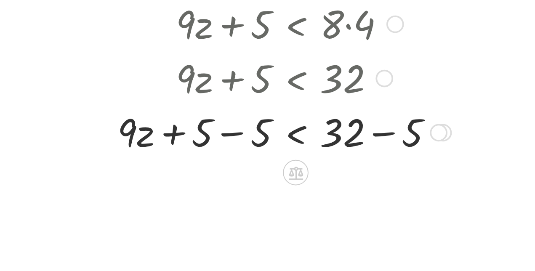
click at [128, 184] on div at bounding box center [139, 183] width 235 height 29
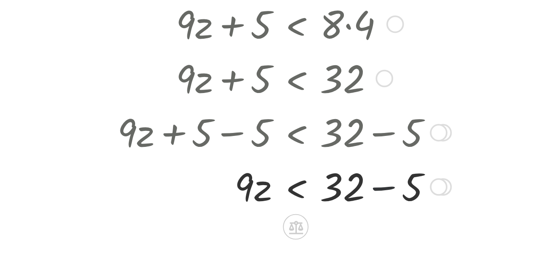
click at [210, 210] on div at bounding box center [139, 211] width 235 height 29
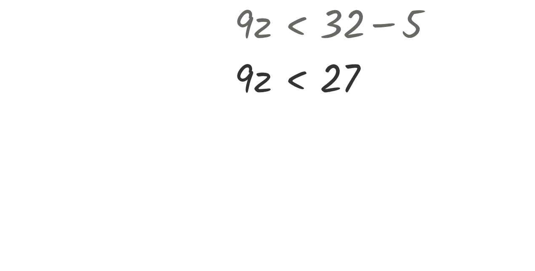
scroll to position [267, 0]
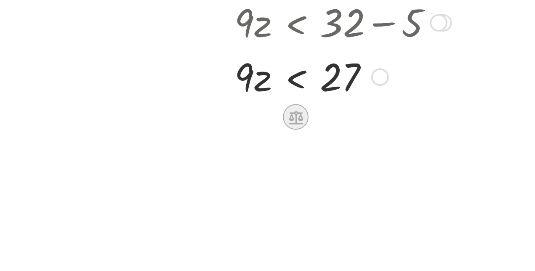
click at [162, 175] on icon at bounding box center [163, 175] width 8 height 7
click at [181, 175] on span "÷" at bounding box center [179, 176] width 5 height 12
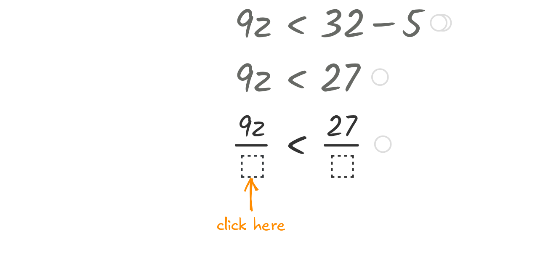
click at [138, 195] on div at bounding box center [139, 189] width 235 height 42
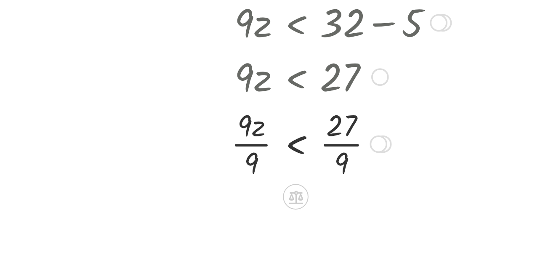
click at [135, 191] on div at bounding box center [139, 189] width 235 height 42
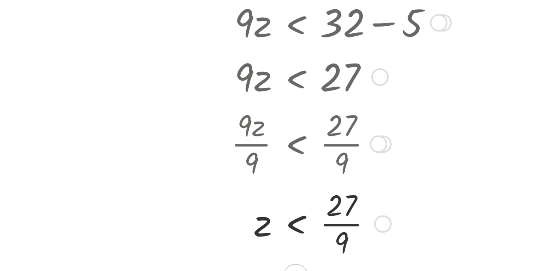
click at [180, 231] on div at bounding box center [139, 231] width 235 height 42
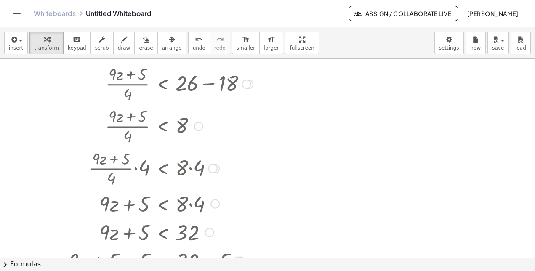
scroll to position [0, 0]
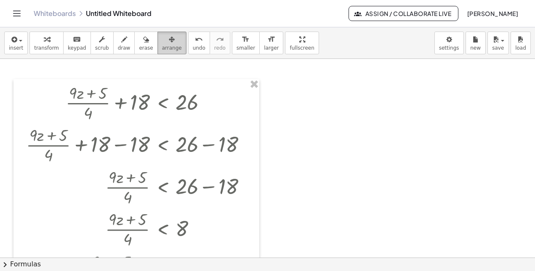
click at [167, 41] on button "arrange" at bounding box center [171, 43] width 29 height 23
